Goal: Navigation & Orientation: Find specific page/section

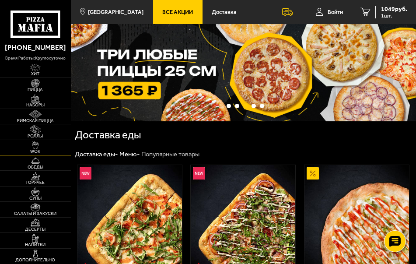
click at [42, 143] on img at bounding box center [35, 145] width 17 height 9
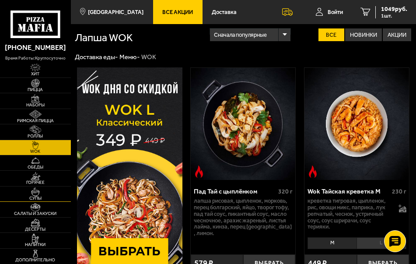
click at [46, 194] on link "Супы" at bounding box center [35, 194] width 71 height 15
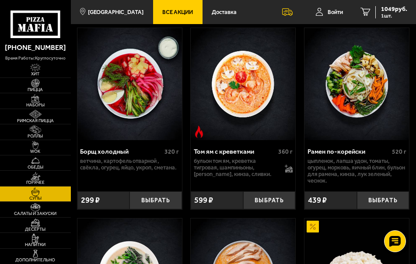
scroll to position [31, 0]
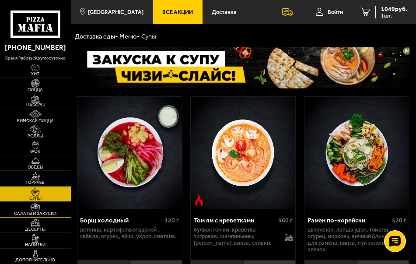
click at [47, 208] on link "Салаты и закуски" at bounding box center [35, 209] width 71 height 15
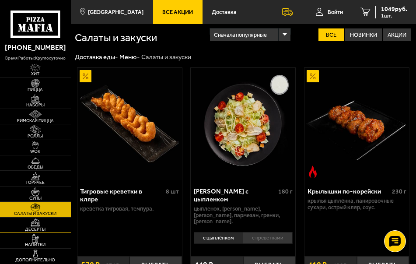
click at [48, 225] on link "Десерты" at bounding box center [35, 225] width 71 height 15
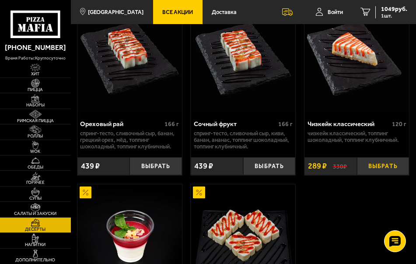
scroll to position [394, 0]
